Goal: Transaction & Acquisition: Purchase product/service

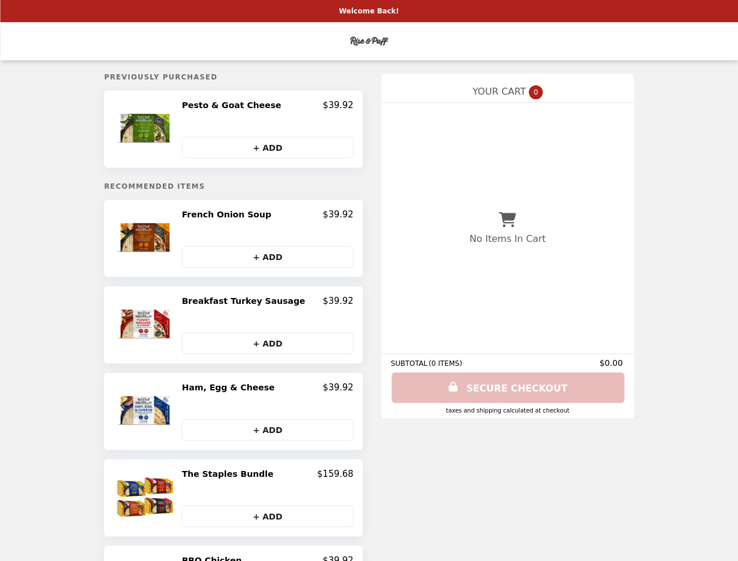
click at [162, 130] on img at bounding box center [146, 129] width 61 height 58
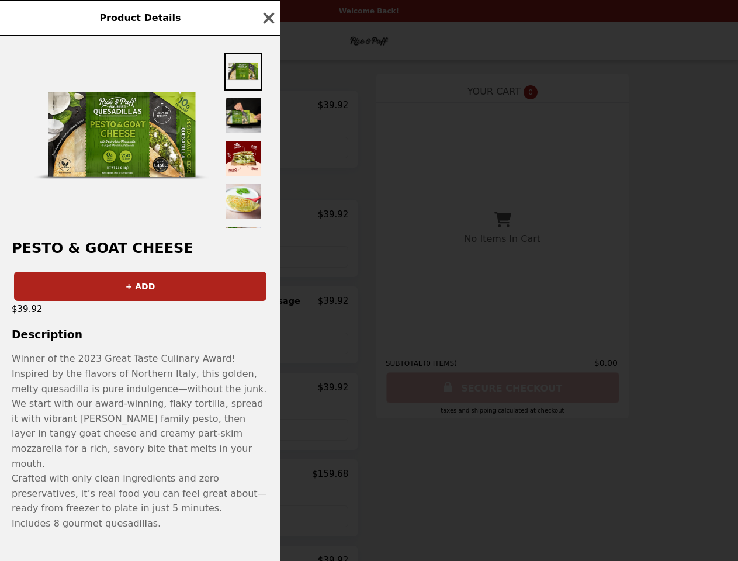
click at [267, 107] on div "Product Details Pesto & Goat Cheese + ADD $39.92 Description Winner of the 2023…" at bounding box center [369, 280] width 738 height 561
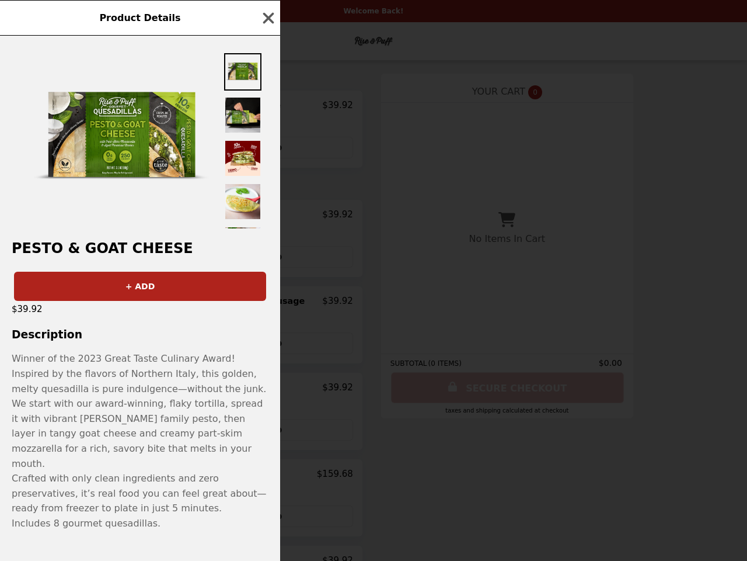
click at [267, 148] on div at bounding box center [140, 132] width 280 height 193
click at [162, 241] on h2 "Pesto & Goat Cheese" at bounding box center [140, 248] width 280 height 16
click at [267, 217] on div "Product Details Pesto & Goat Cheese + ADD $39.92 Description Winner of the 2023…" at bounding box center [373, 280] width 747 height 561
click at [267, 259] on div "Product Details Pesto & Goat Cheese + ADD $39.92 Description Winner of the 2023…" at bounding box center [373, 280] width 747 height 561
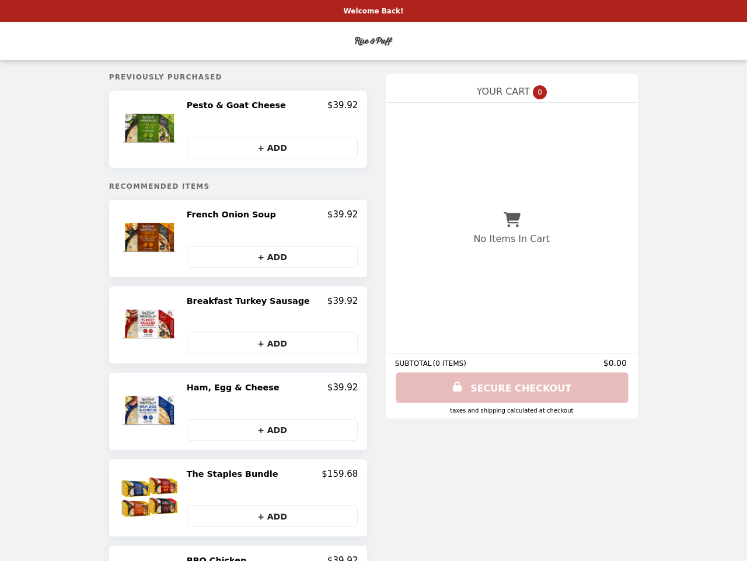
click at [267, 304] on h2 "Breakfast Turkey Sausage" at bounding box center [251, 300] width 128 height 11
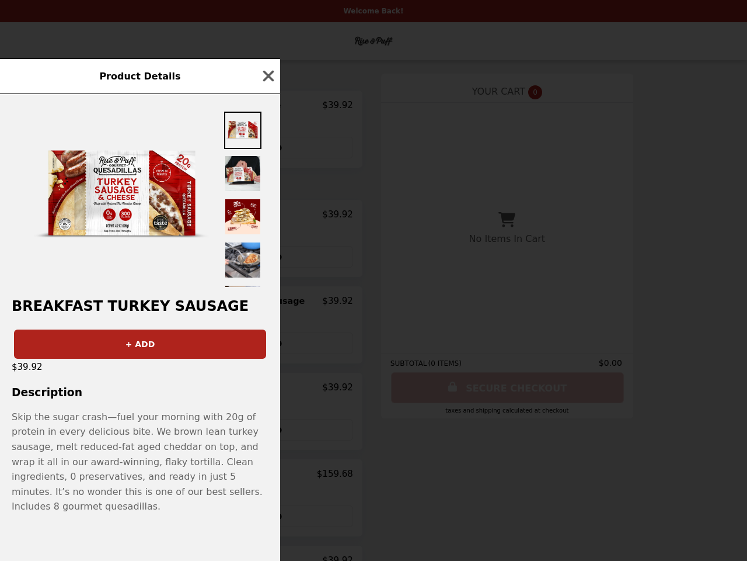
click at [267, 345] on div "Product Details Breakfast Turkey Sausage + ADD $39.92 Description Skip the suga…" at bounding box center [373, 280] width 747 height 561
click at [162, 413] on p "Skip the sugar crash—fuel your morning with 20g of protein in every delicious b…" at bounding box center [140, 454] width 257 height 90
